Goal: Register for event/course

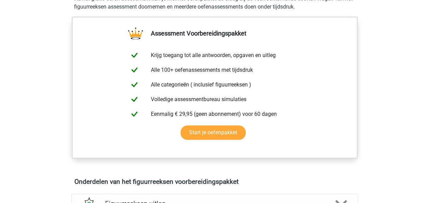
scroll to position [240, 0]
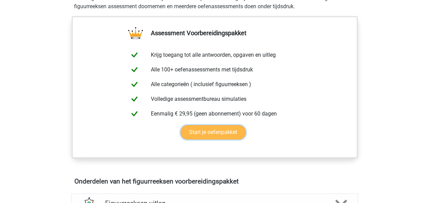
click at [213, 132] on link "Start je oefenpakket" at bounding box center [213, 132] width 65 height 14
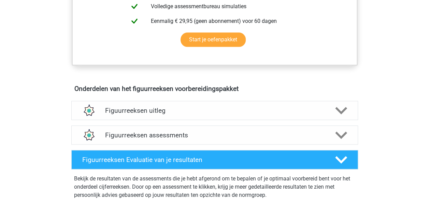
scroll to position [333, 0]
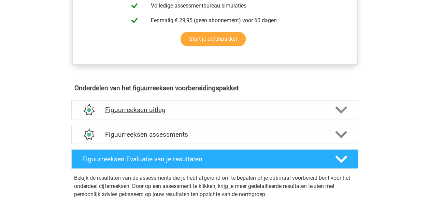
click at [334, 105] on div at bounding box center [340, 110] width 23 height 12
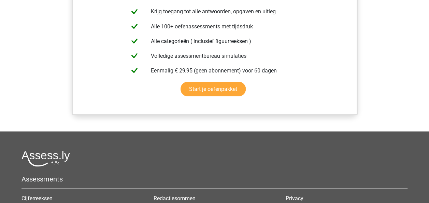
scroll to position [631, 0]
